Goal: Information Seeking & Learning: Learn about a topic

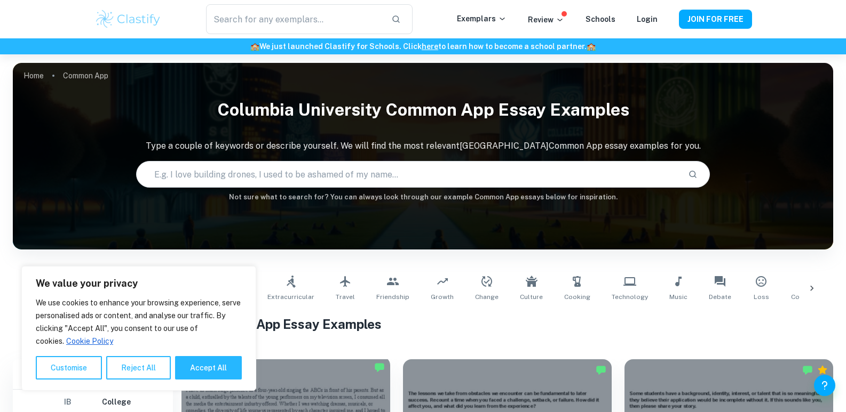
scroll to position [267, 0]
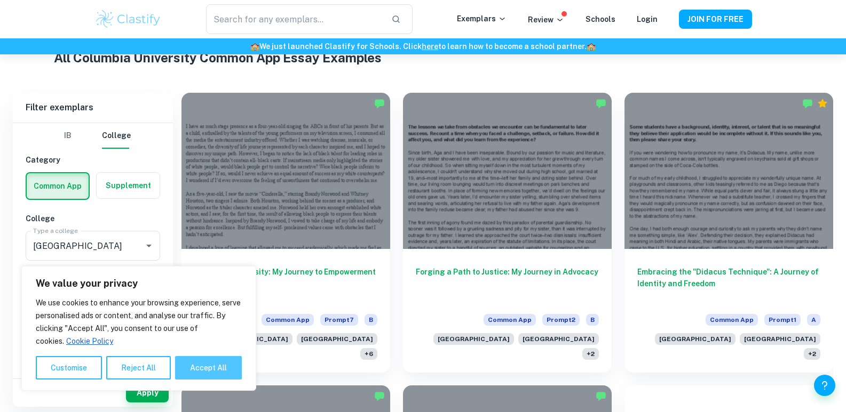
click at [195, 371] on button "Accept All" at bounding box center [208, 367] width 67 height 23
checkbox input "true"
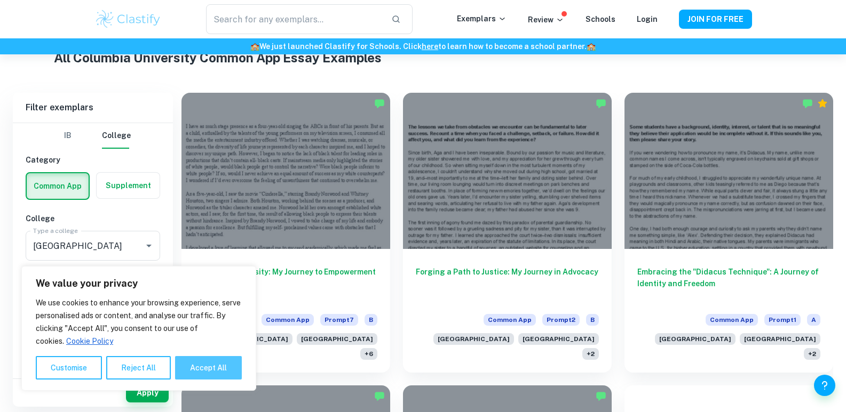
checkbox input "true"
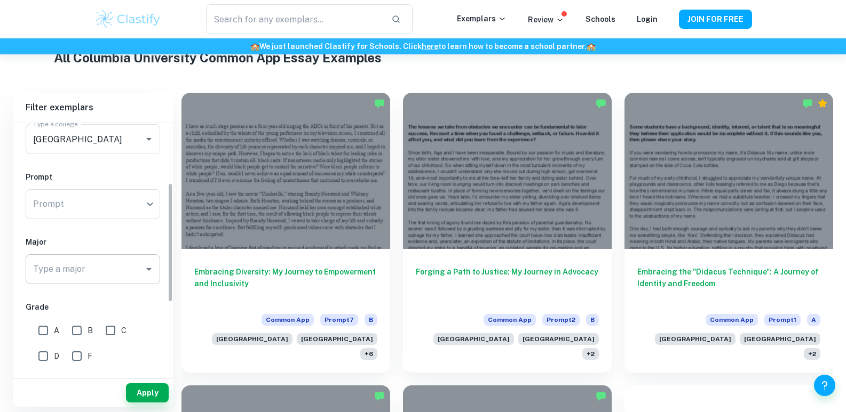
scroll to position [160, 0]
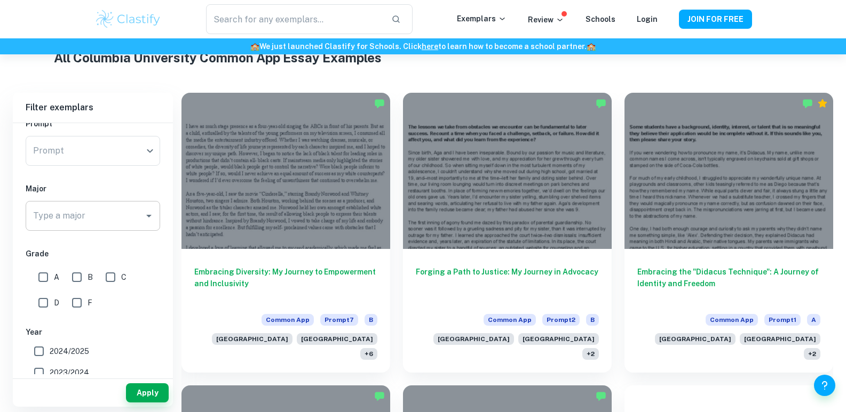
click at [146, 222] on button "Open" at bounding box center [148, 216] width 15 height 15
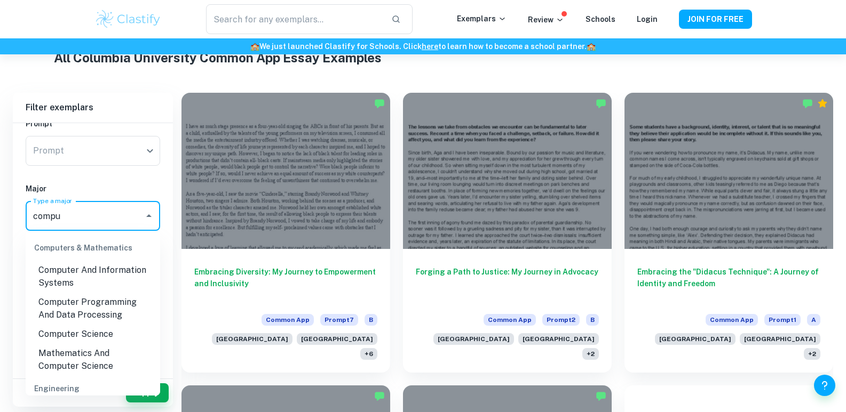
click at [115, 332] on li "Computer Science" at bounding box center [93, 334] width 134 height 19
type input "compu"
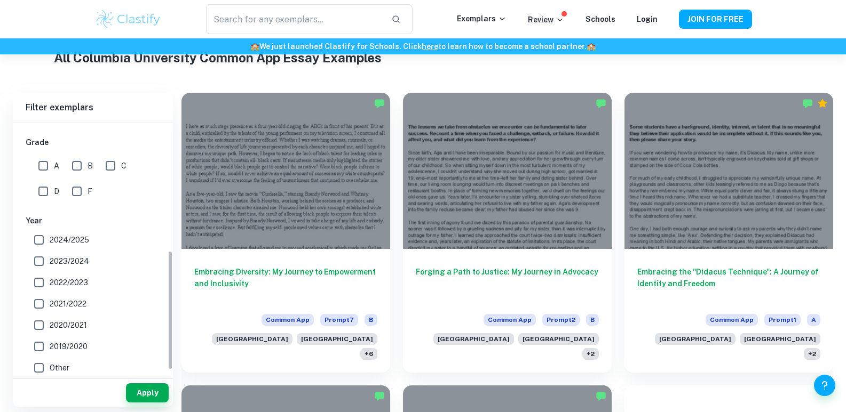
scroll to position [276, 0]
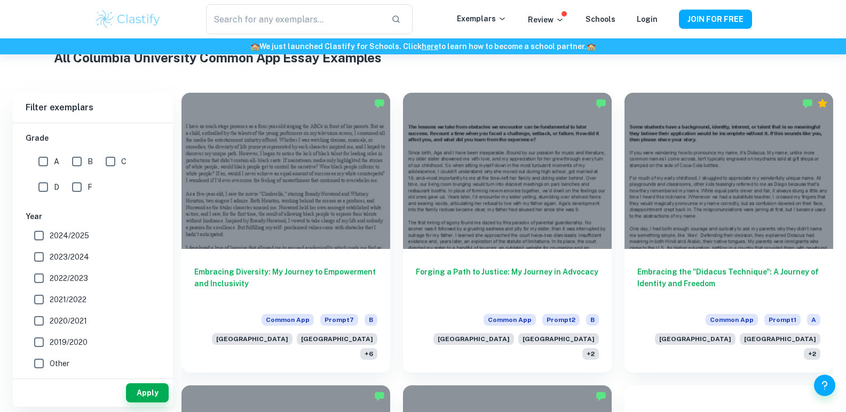
click at [39, 236] on input "2024/2025" at bounding box center [38, 235] width 21 height 21
checkbox input "true"
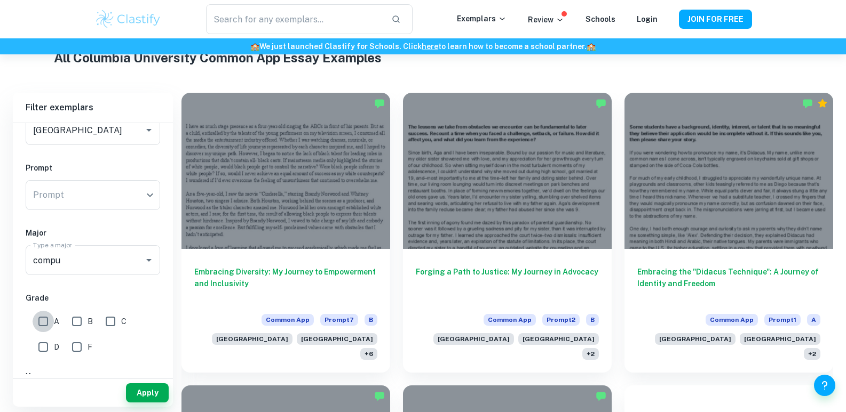
click at [43, 323] on input "A" at bounding box center [43, 321] width 21 height 21
checkbox input "true"
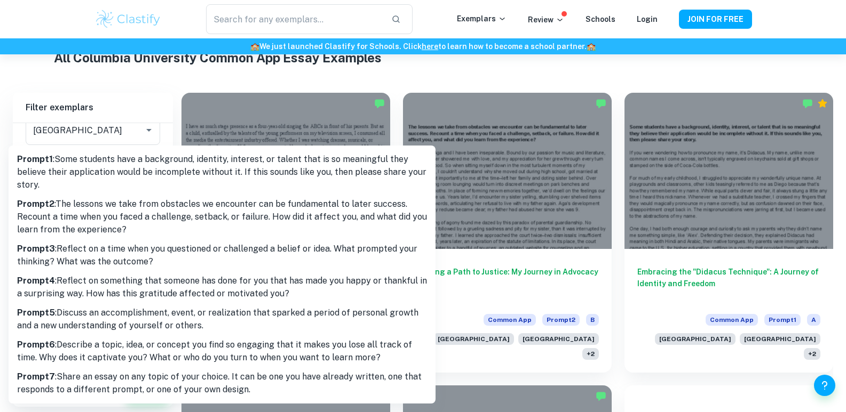
click at [130, 91] on div at bounding box center [423, 206] width 846 height 412
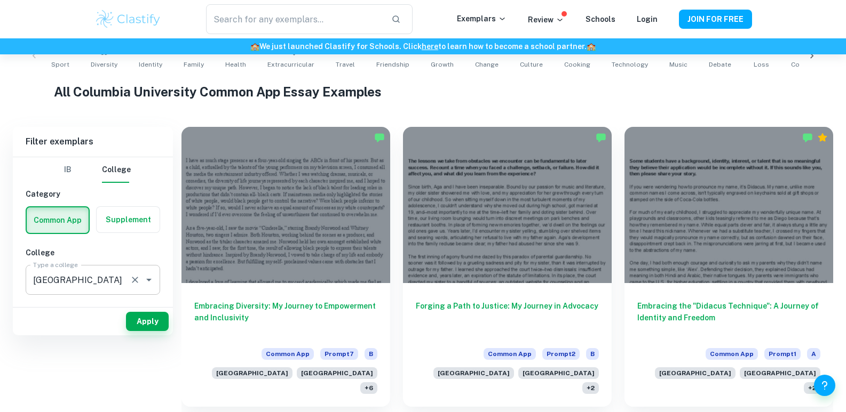
scroll to position [160, 0]
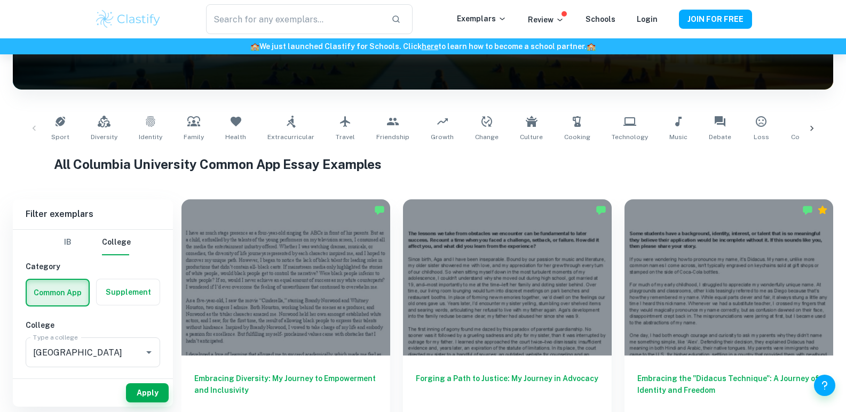
click at [76, 245] on button "IB" at bounding box center [68, 243] width 26 height 26
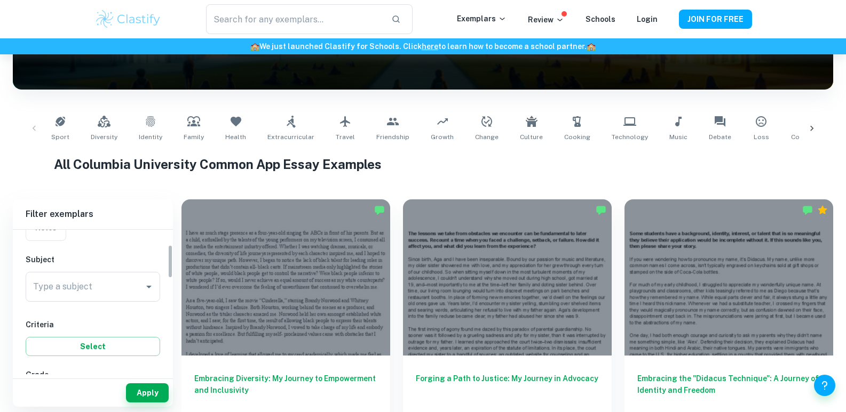
scroll to position [0, 0]
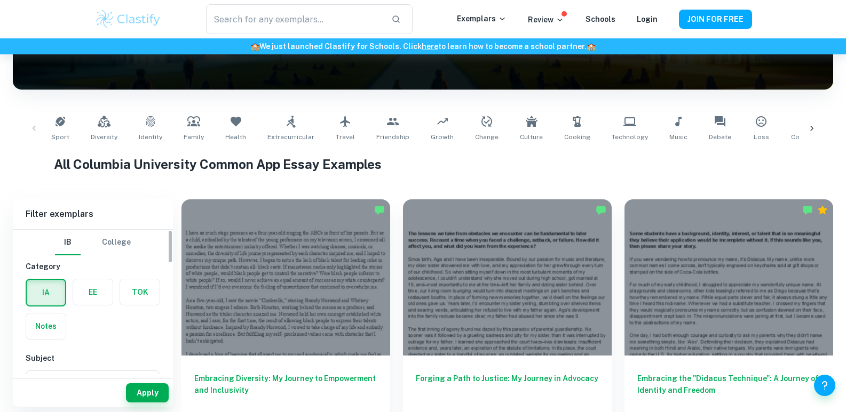
click at [125, 243] on button "College" at bounding box center [116, 243] width 29 height 26
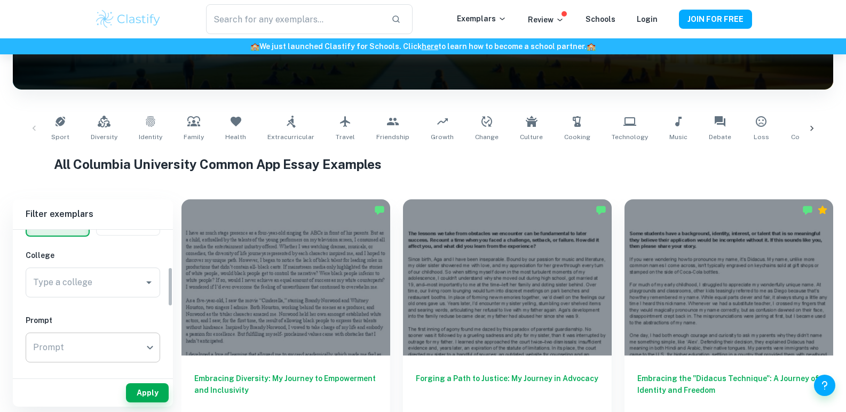
scroll to position [160, 0]
click at [141, 259] on div "​ Prompt" at bounding box center [93, 258] width 134 height 30
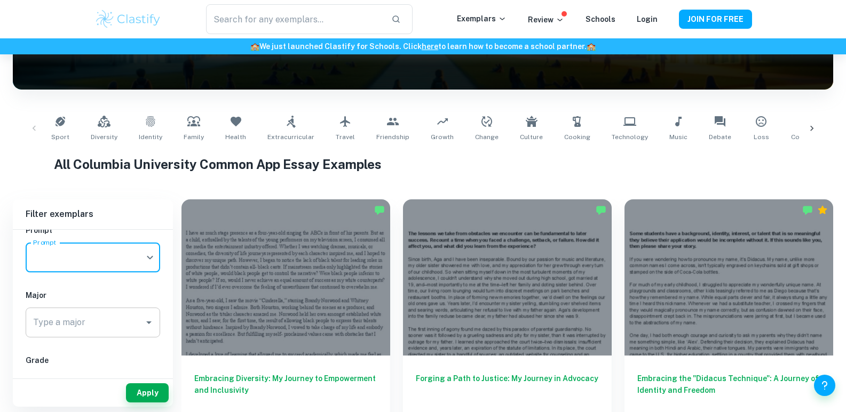
click at [111, 325] on input "Type a major" at bounding box center [84, 323] width 109 height 20
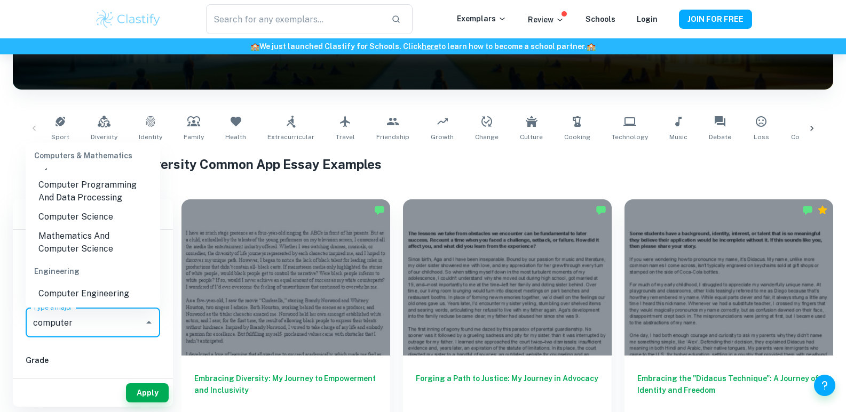
scroll to position [0, 0]
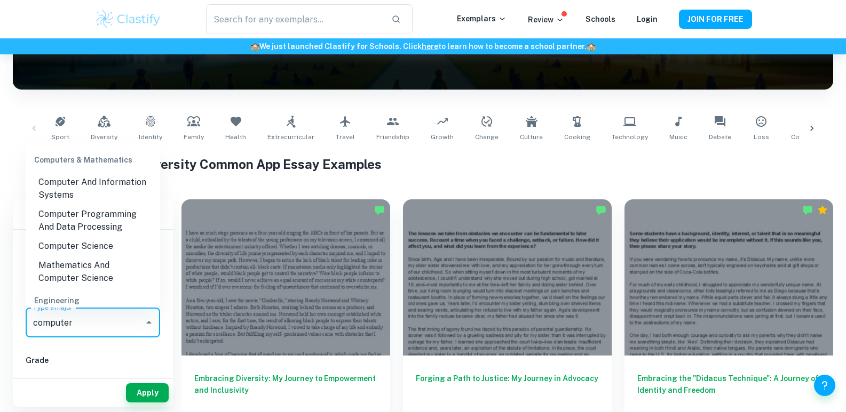
click at [113, 224] on li "Computer Programming And Data Processing" at bounding box center [93, 221] width 134 height 32
type input "Computer Programming And Data Processing"
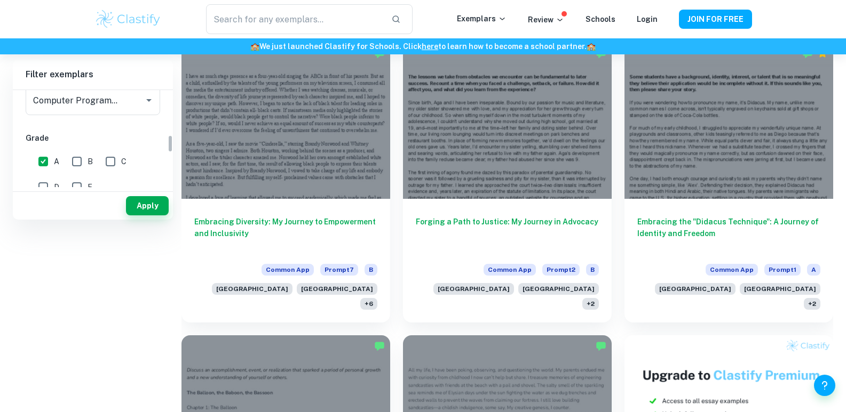
scroll to position [243, 0]
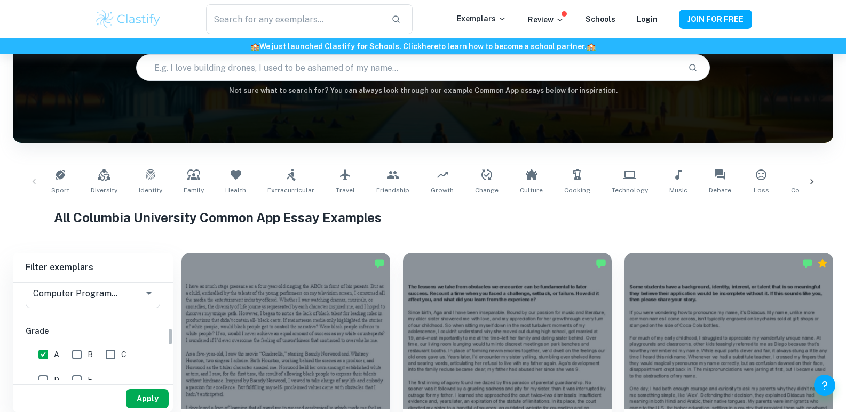
click at [136, 401] on button "Apply" at bounding box center [147, 398] width 43 height 19
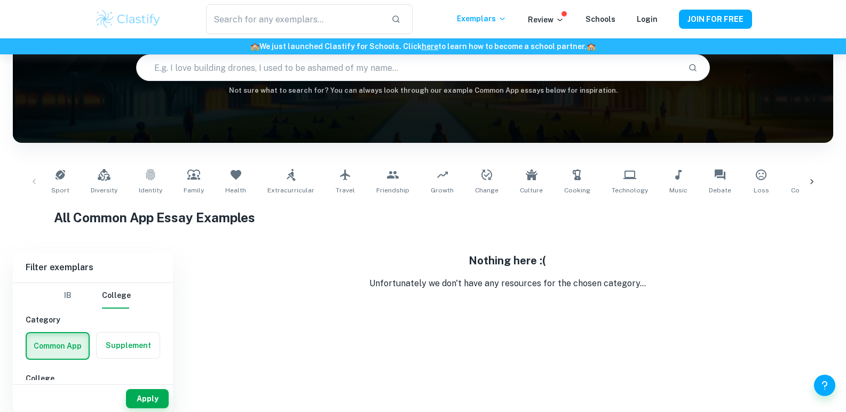
scroll to position [107, 0]
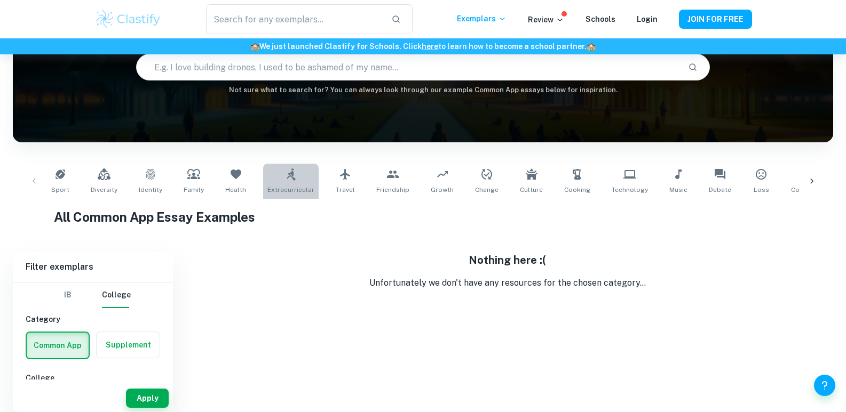
click at [297, 189] on span "Extracurricular" at bounding box center [290, 190] width 47 height 10
type input "Extracurricular"
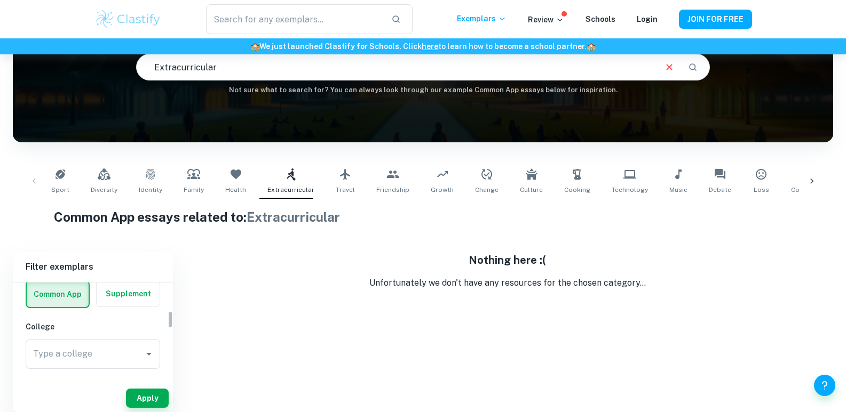
scroll to position [160, 0]
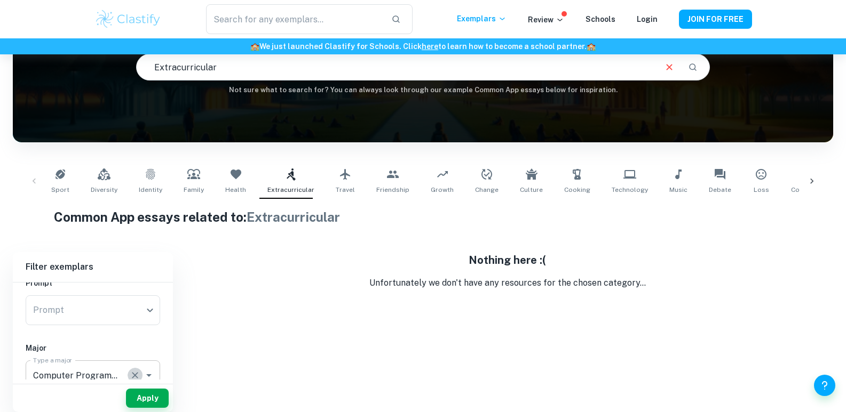
click at [136, 372] on icon "Clear" at bounding box center [135, 375] width 11 height 11
drag, startPoint x: 145, startPoint y: 397, endPoint x: 152, endPoint y: 377, distance: 21.4
click at [145, 397] on button "Apply" at bounding box center [147, 398] width 43 height 19
click at [812, 182] on icon at bounding box center [811, 181] width 3 height 5
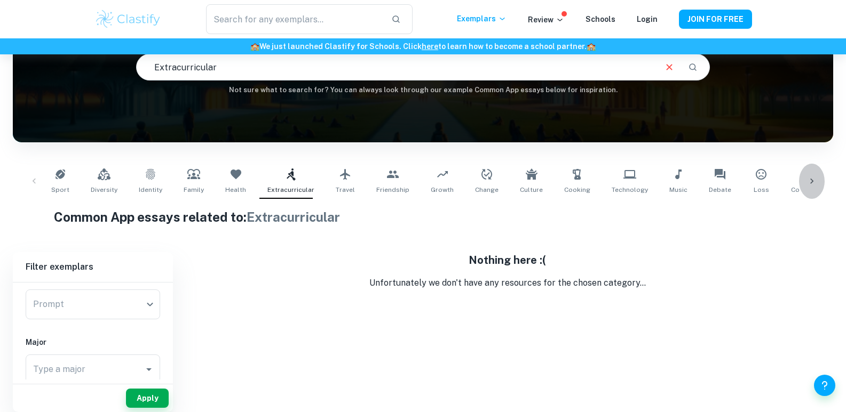
scroll to position [0, 195]
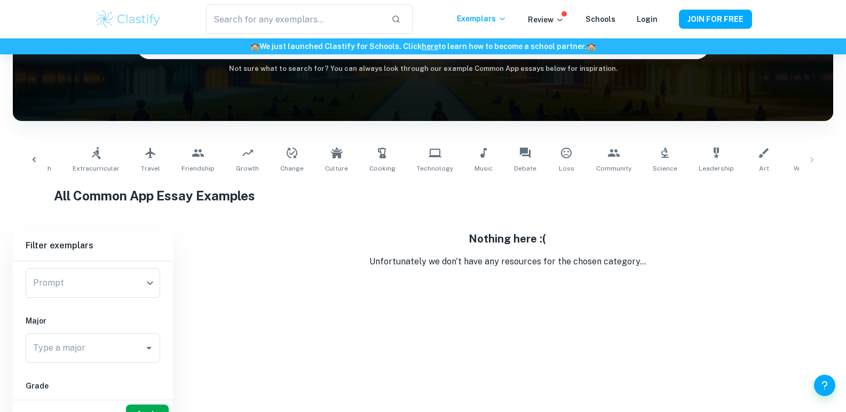
scroll to position [107, 0]
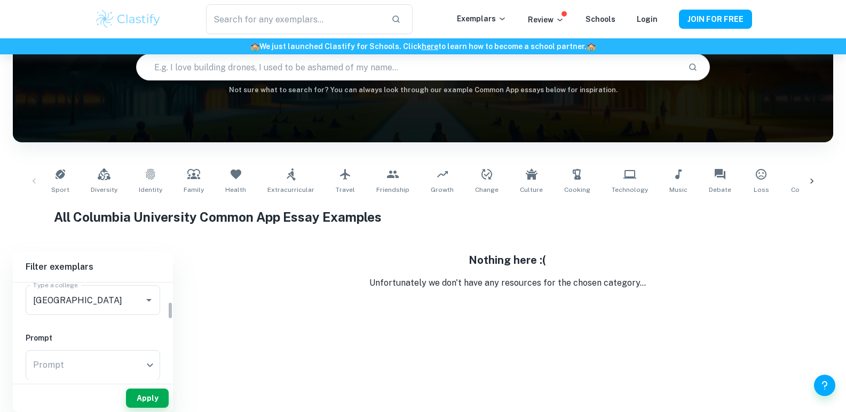
scroll to position [53, 0]
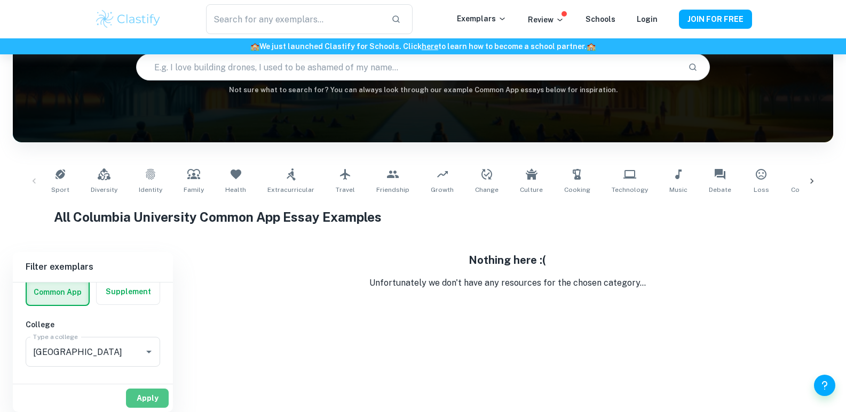
click at [137, 401] on button "Apply" at bounding box center [147, 398] width 43 height 19
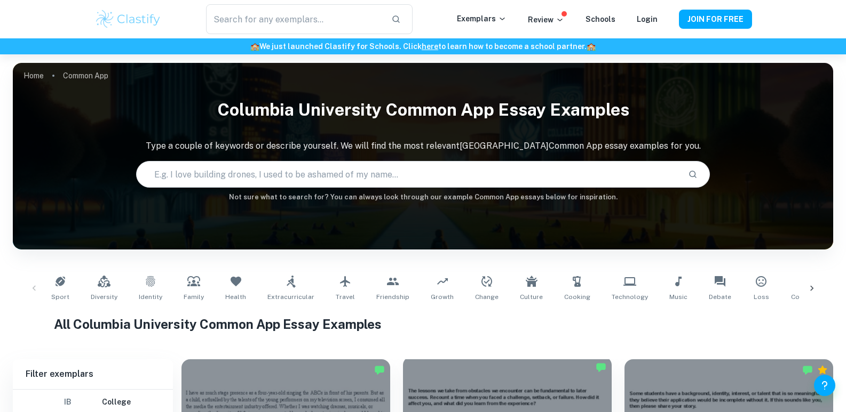
scroll to position [267, 0]
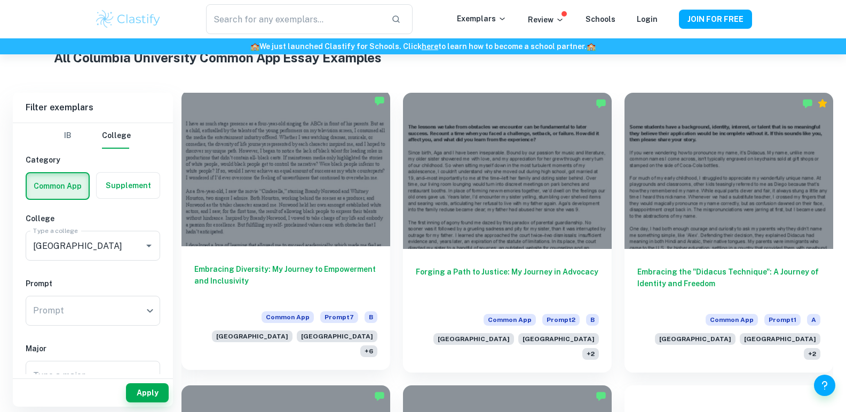
click at [318, 210] on div at bounding box center [285, 168] width 209 height 156
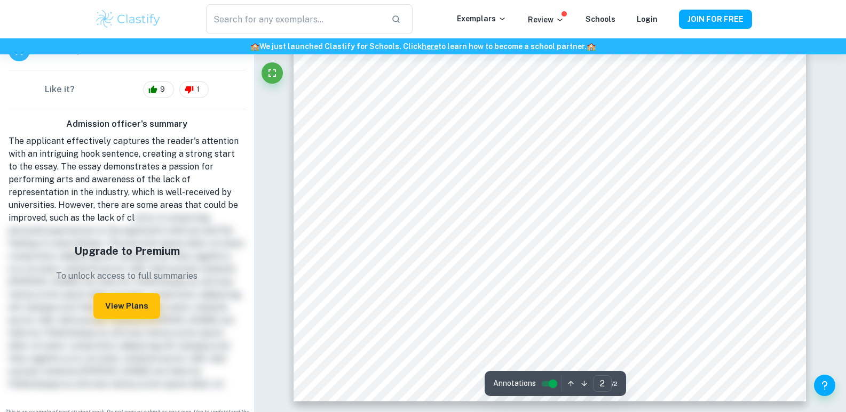
type input "1"
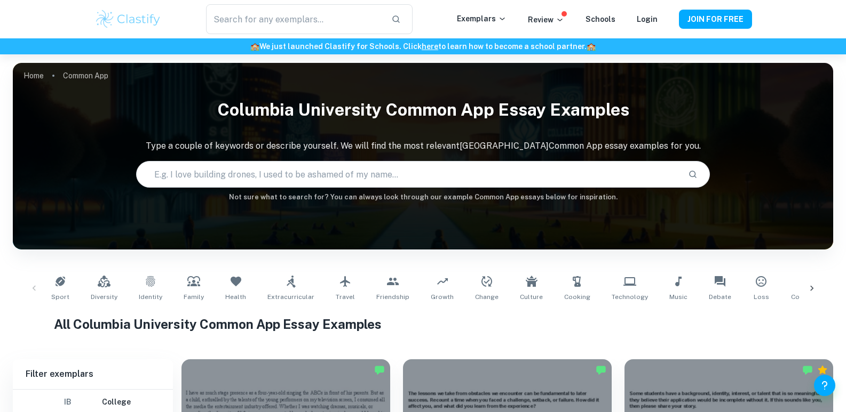
click at [17, 278] on div "Sport Diversity Identity Family Health Extracurricular Travel Friendship Growth…" at bounding box center [423, 288] width 820 height 52
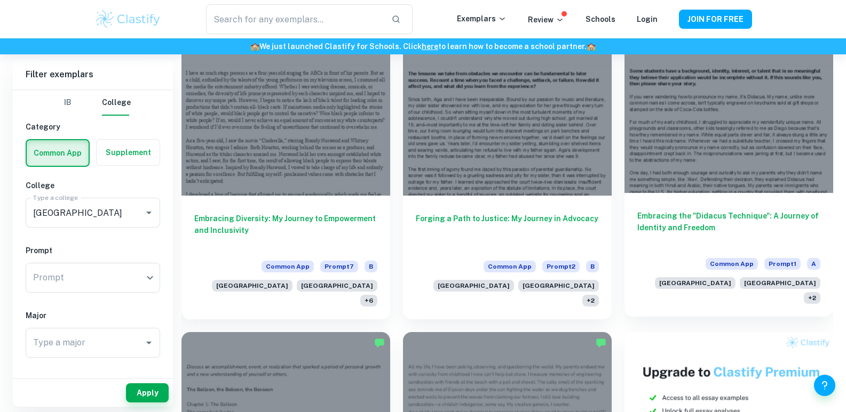
scroll to position [533, 0]
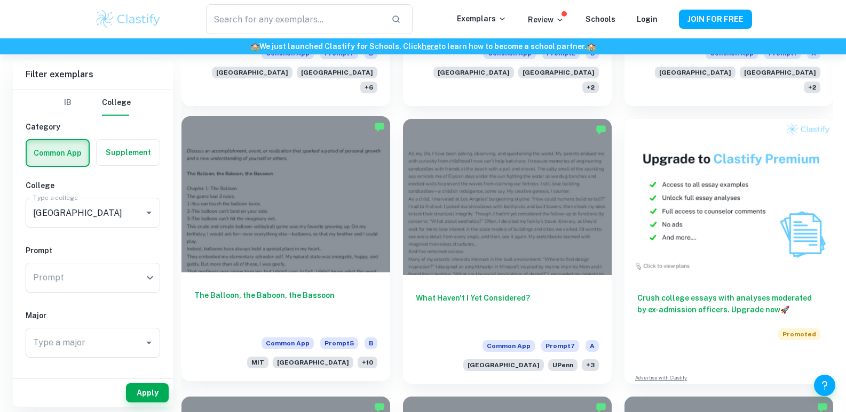
click at [344, 200] on div at bounding box center [285, 194] width 209 height 156
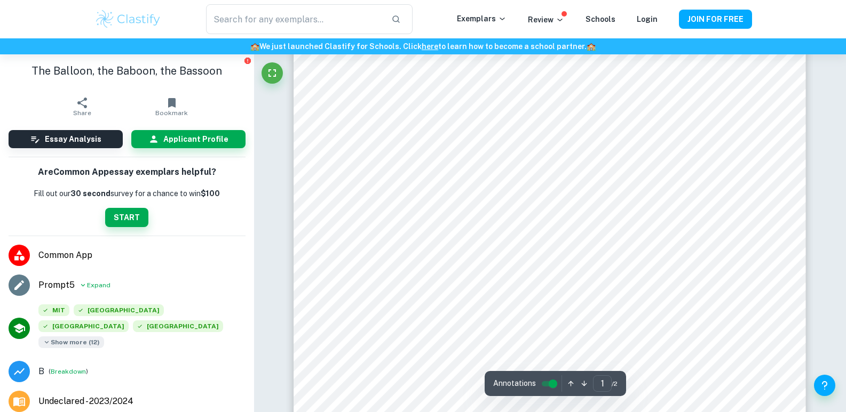
scroll to position [107, 0]
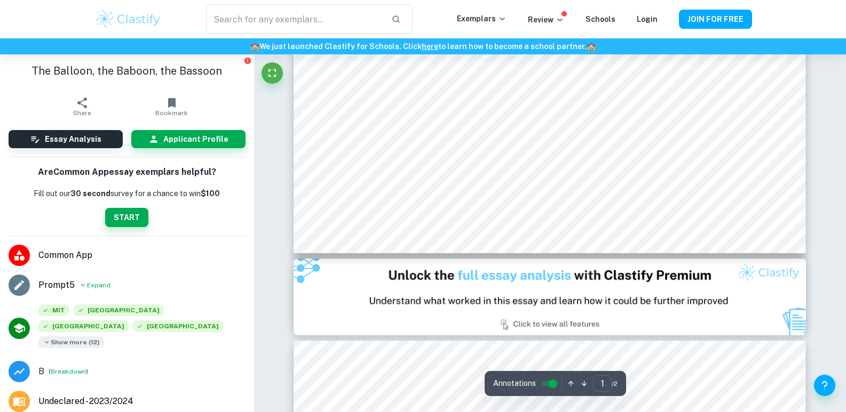
type input "2"
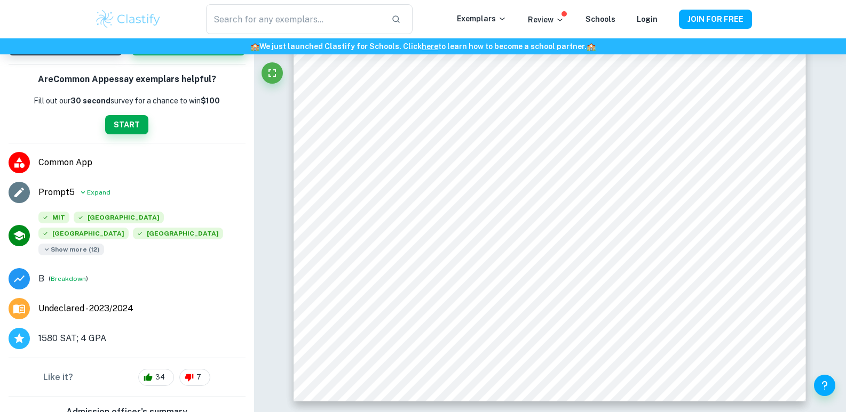
scroll to position [89, 0]
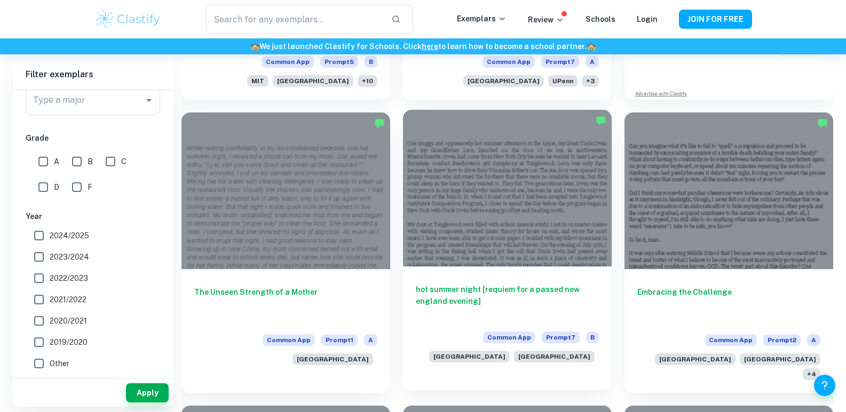
scroll to position [907, 0]
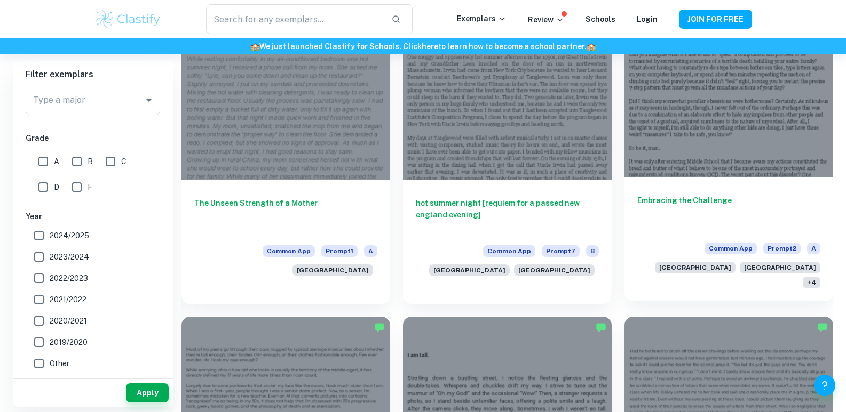
click at [695, 116] on div at bounding box center [728, 99] width 209 height 156
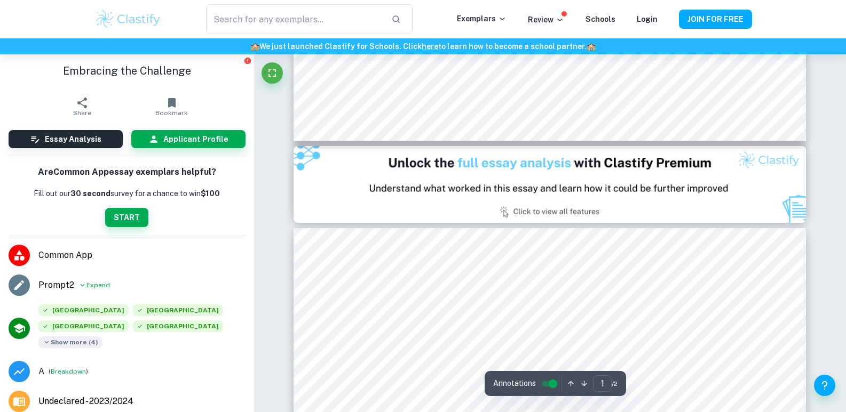
type input "2"
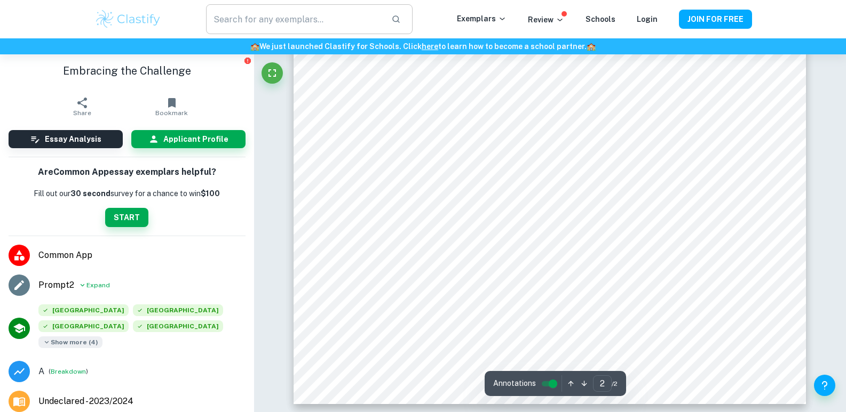
scroll to position [1076, 0]
